Goal: Task Accomplishment & Management: Use online tool/utility

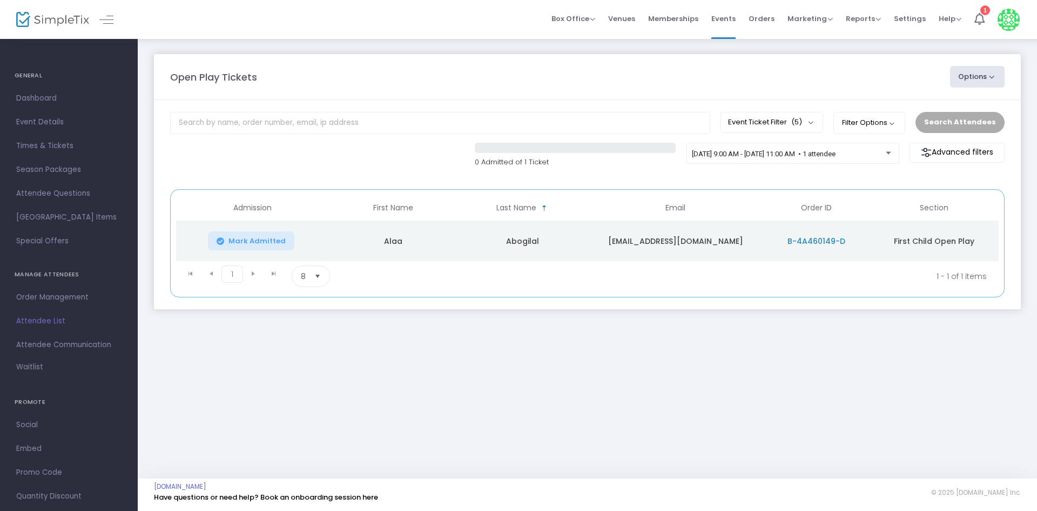
click at [825, 242] on span "B-4A460149-D" at bounding box center [817, 241] width 58 height 11
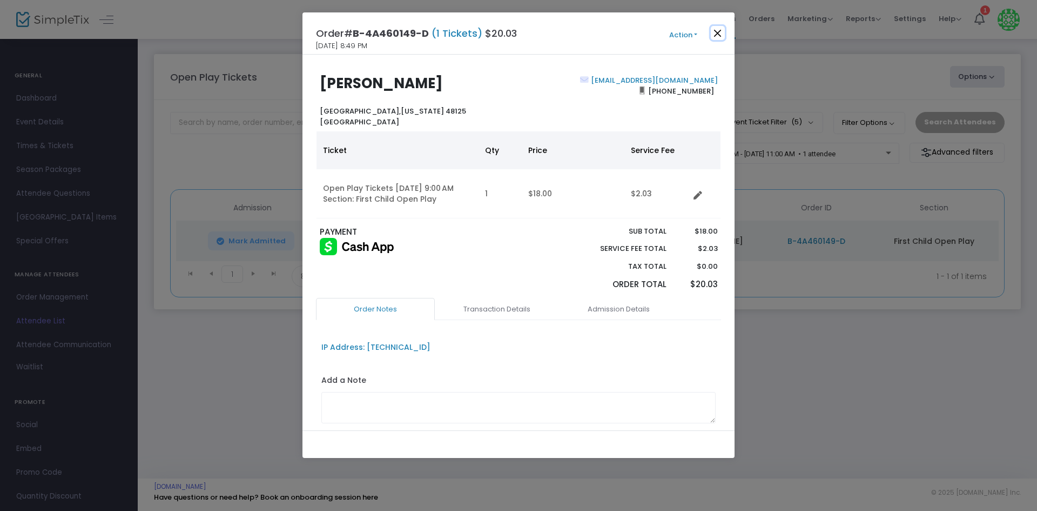
click at [718, 36] on button "Close" at bounding box center [718, 33] width 14 height 14
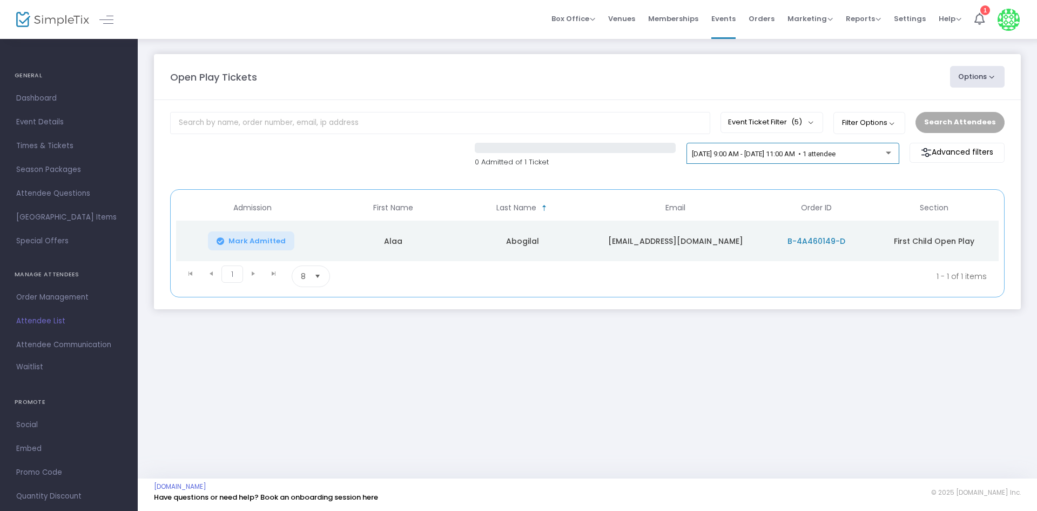
click at [836, 151] on span "[DATE] 9:00 AM - [DATE] 11:00 AM • 1 attendee" at bounding box center [764, 154] width 144 height 8
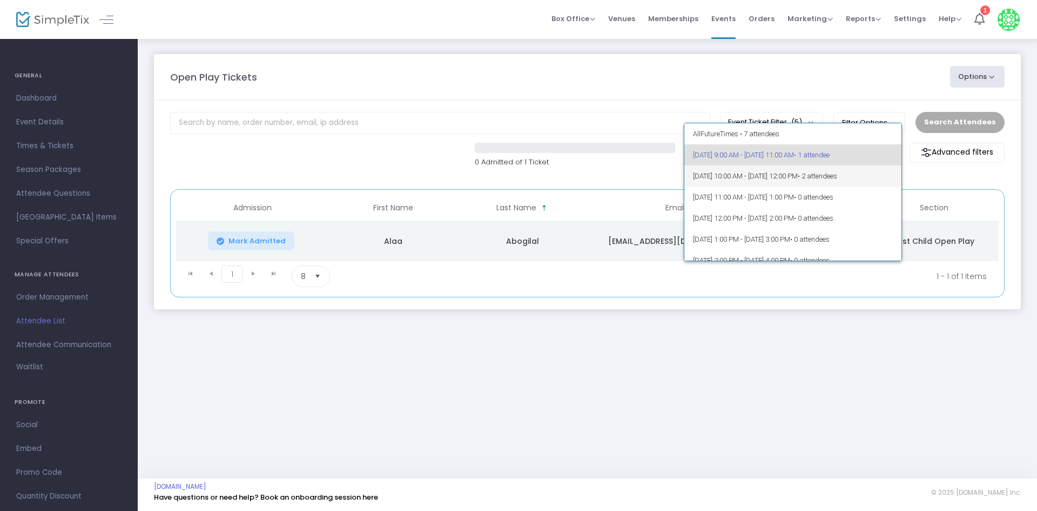
click at [837, 175] on span "• 2 attendees" at bounding box center [817, 176] width 39 height 8
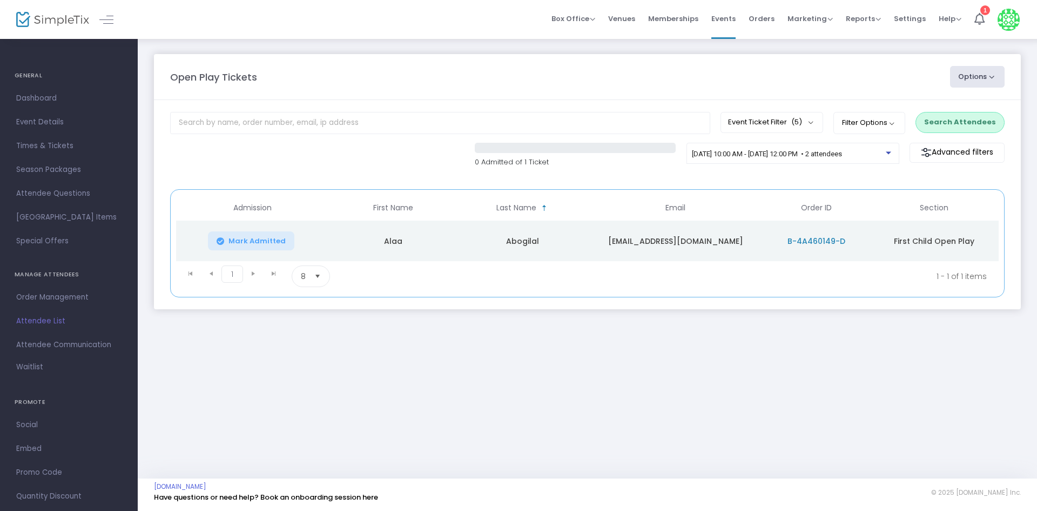
click at [948, 120] on button "Search Attendees" at bounding box center [960, 122] width 89 height 21
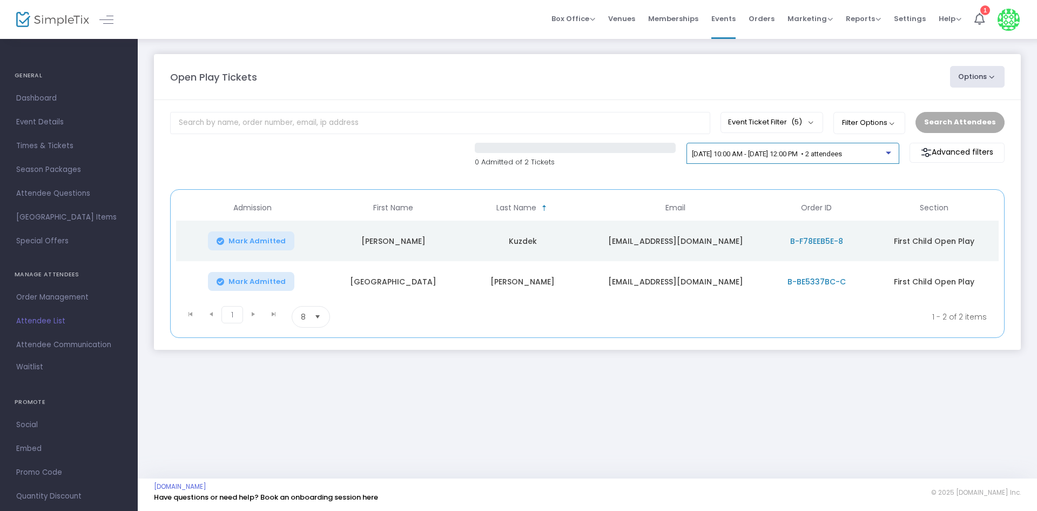
click at [823, 154] on span "[DATE] 10:00 AM - [DATE] 12:00 PM • 2 attendees" at bounding box center [767, 154] width 150 height 8
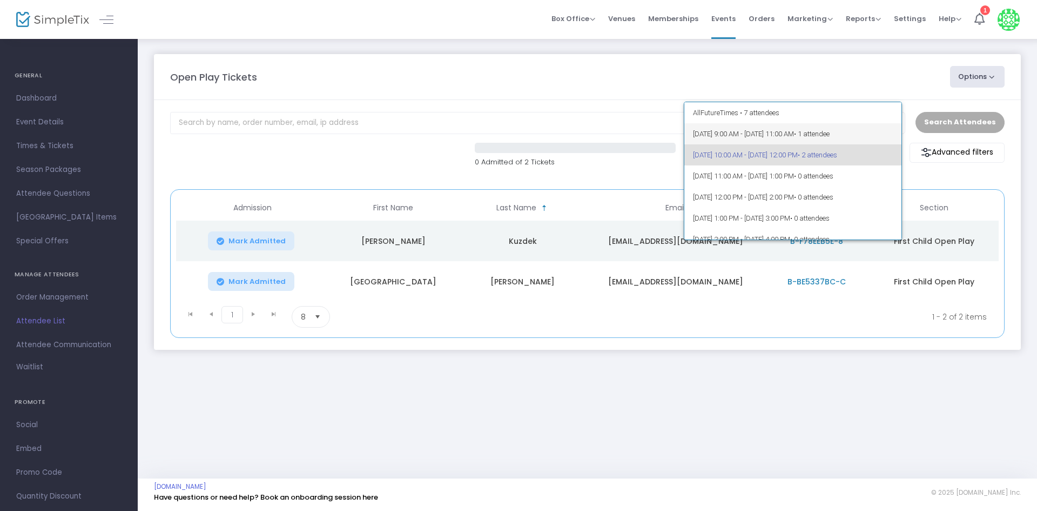
click at [873, 138] on span "[DATE] 9:00 AM - [DATE] 11:00 AM • 1 attendee" at bounding box center [793, 133] width 200 height 21
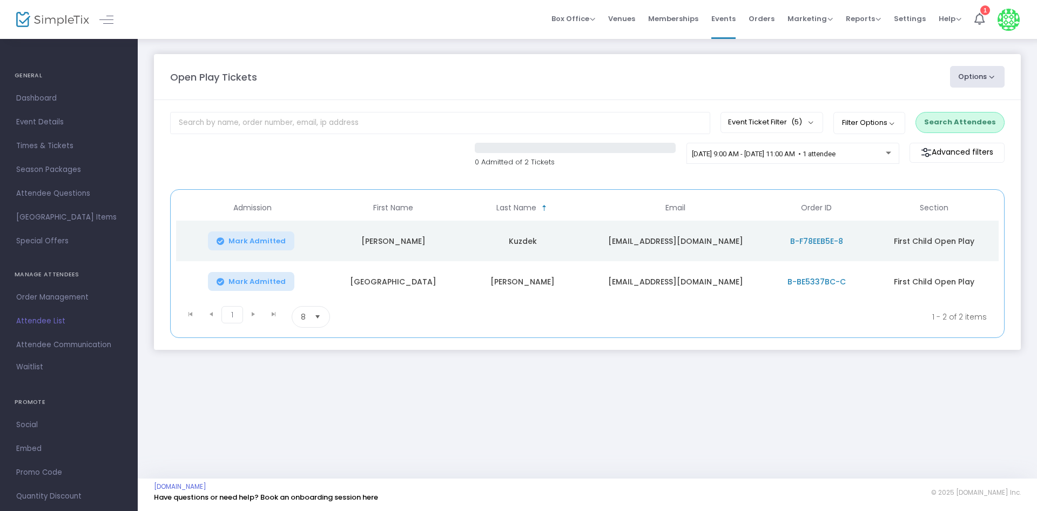
click at [973, 124] on button "Search Attendees" at bounding box center [960, 122] width 89 height 21
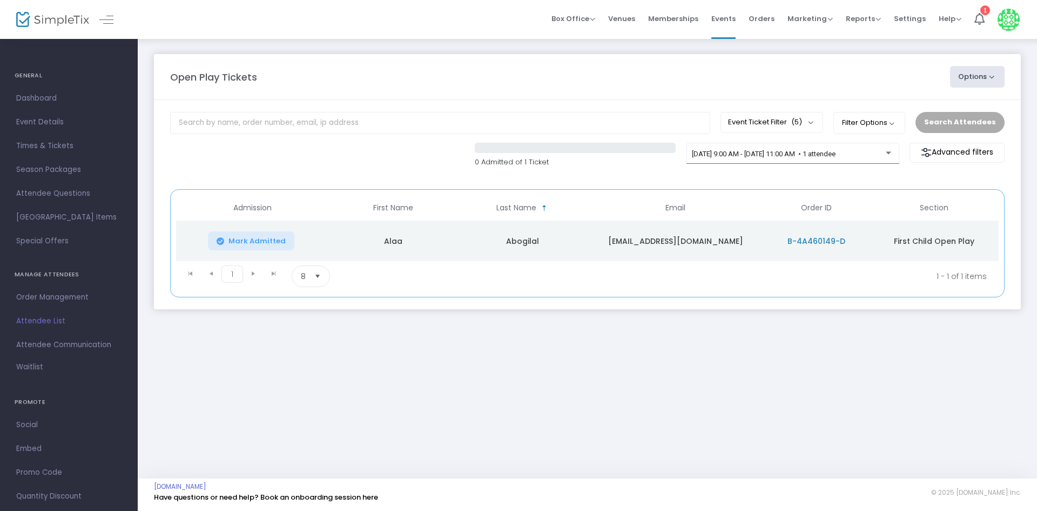
click at [891, 173] on div "[DATE] 9:00 AM - [DATE] 11:00 AM • 1 attendee" at bounding box center [793, 158] width 213 height 31
